Goal: Submit feedback/report problem

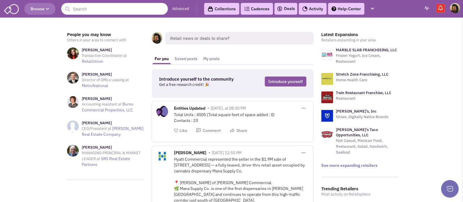
click at [86, 10] on input "text" at bounding box center [114, 9] width 107 height 12
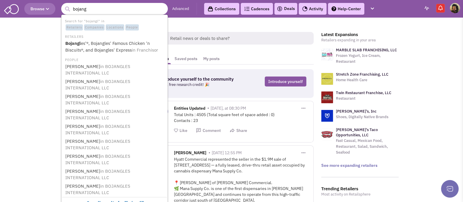
type input "bojan"
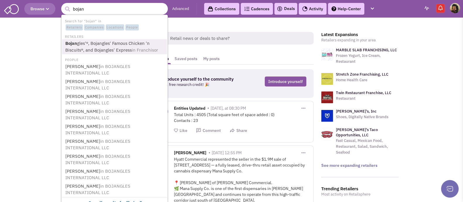
click at [109, 47] on link "Bojan gles'®, Bojangles' Famous Chicken 'n Biscuits®, and Bojangles' Express in…" at bounding box center [115, 47] width 103 height 14
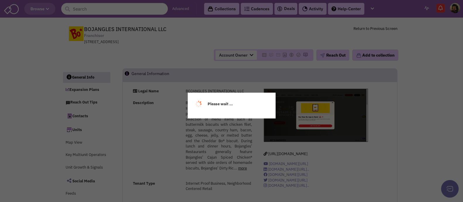
select select
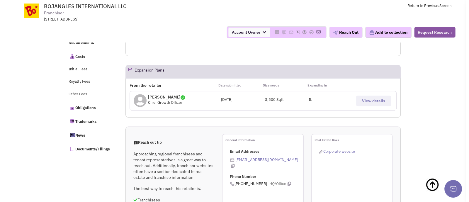
scroll to position [379, 0]
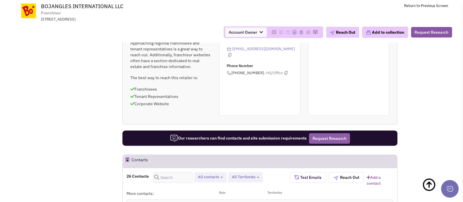
click at [321, 135] on button "Request Research" at bounding box center [329, 138] width 41 height 11
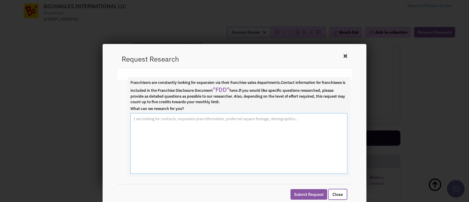
click at [207, 121] on textarea "What can we research for you?" at bounding box center [238, 143] width 217 height 61
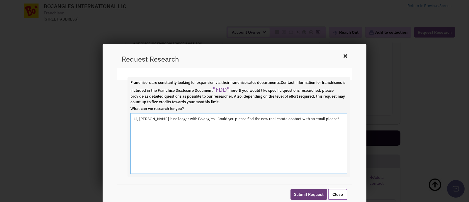
type textarea "Hi, [PERSON_NAME] is no longer with Bojangles. Could you please find the new re…"
click at [302, 194] on button "Submit Request" at bounding box center [308, 194] width 37 height 11
